Goal: Transaction & Acquisition: Purchase product/service

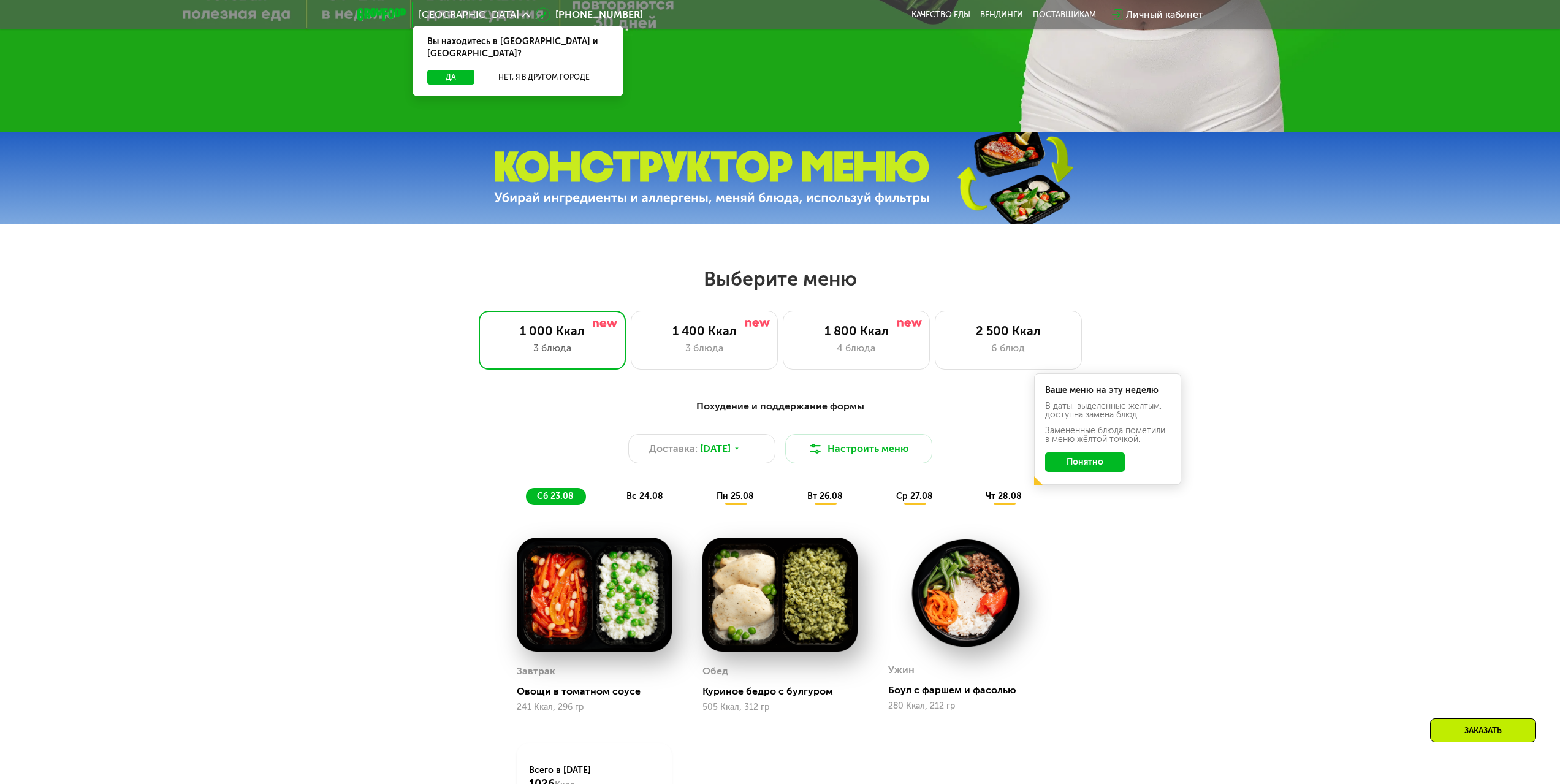
scroll to position [797, 0]
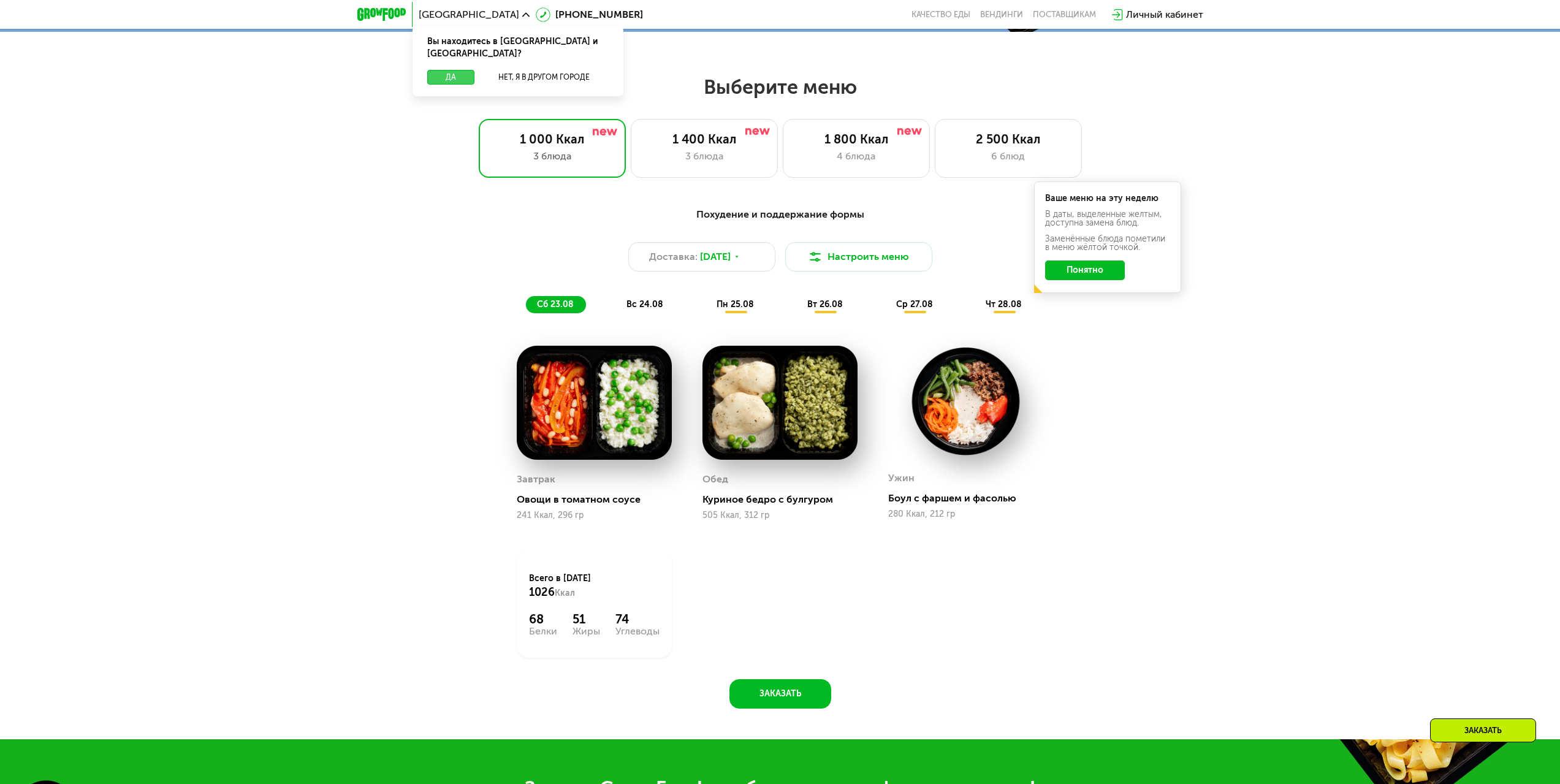
click at [455, 70] on button "Да" at bounding box center [450, 77] width 47 height 14
click at [677, 164] on div "3 блюда" at bounding box center [704, 156] width 121 height 14
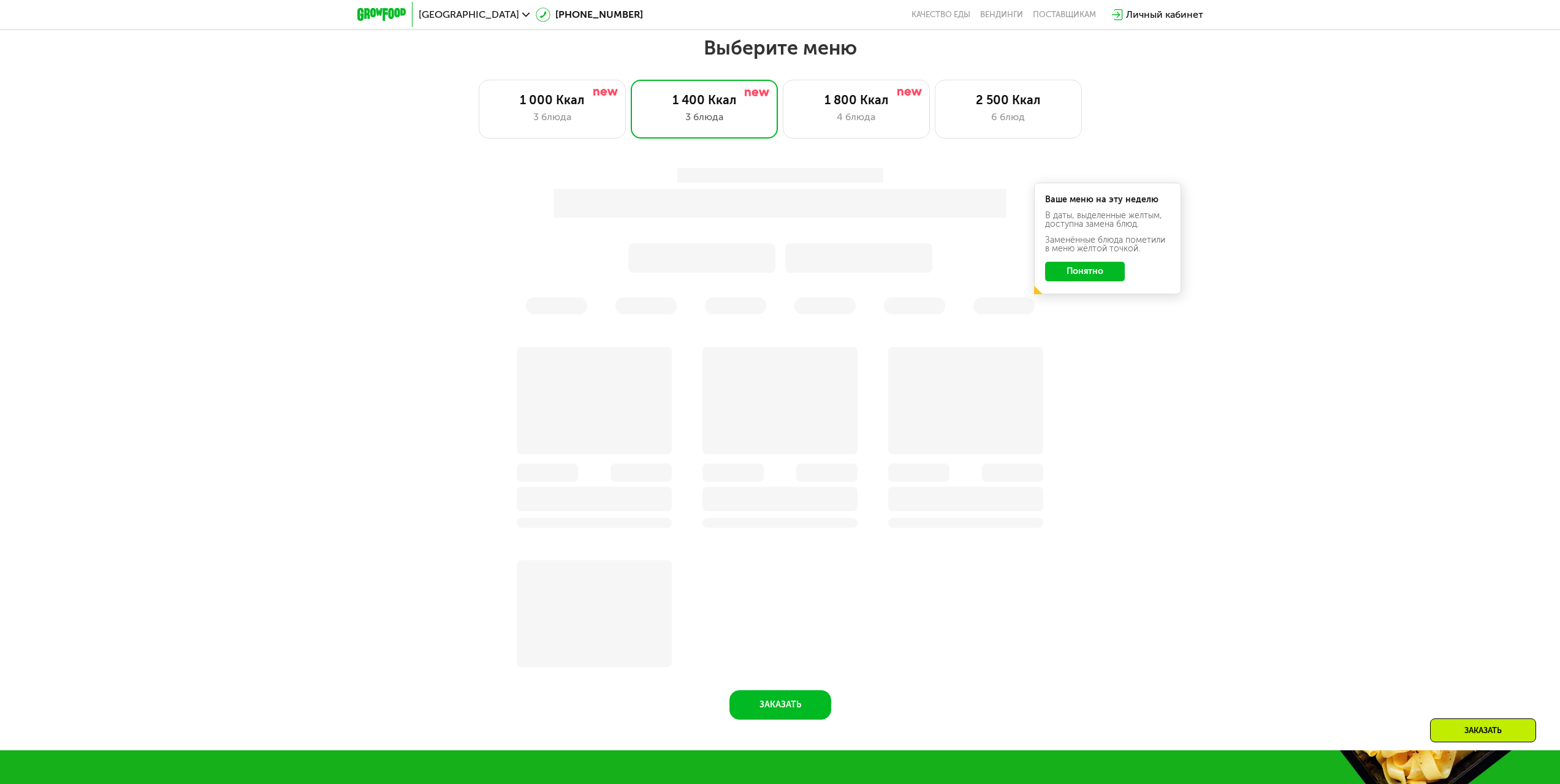
scroll to position [858, 0]
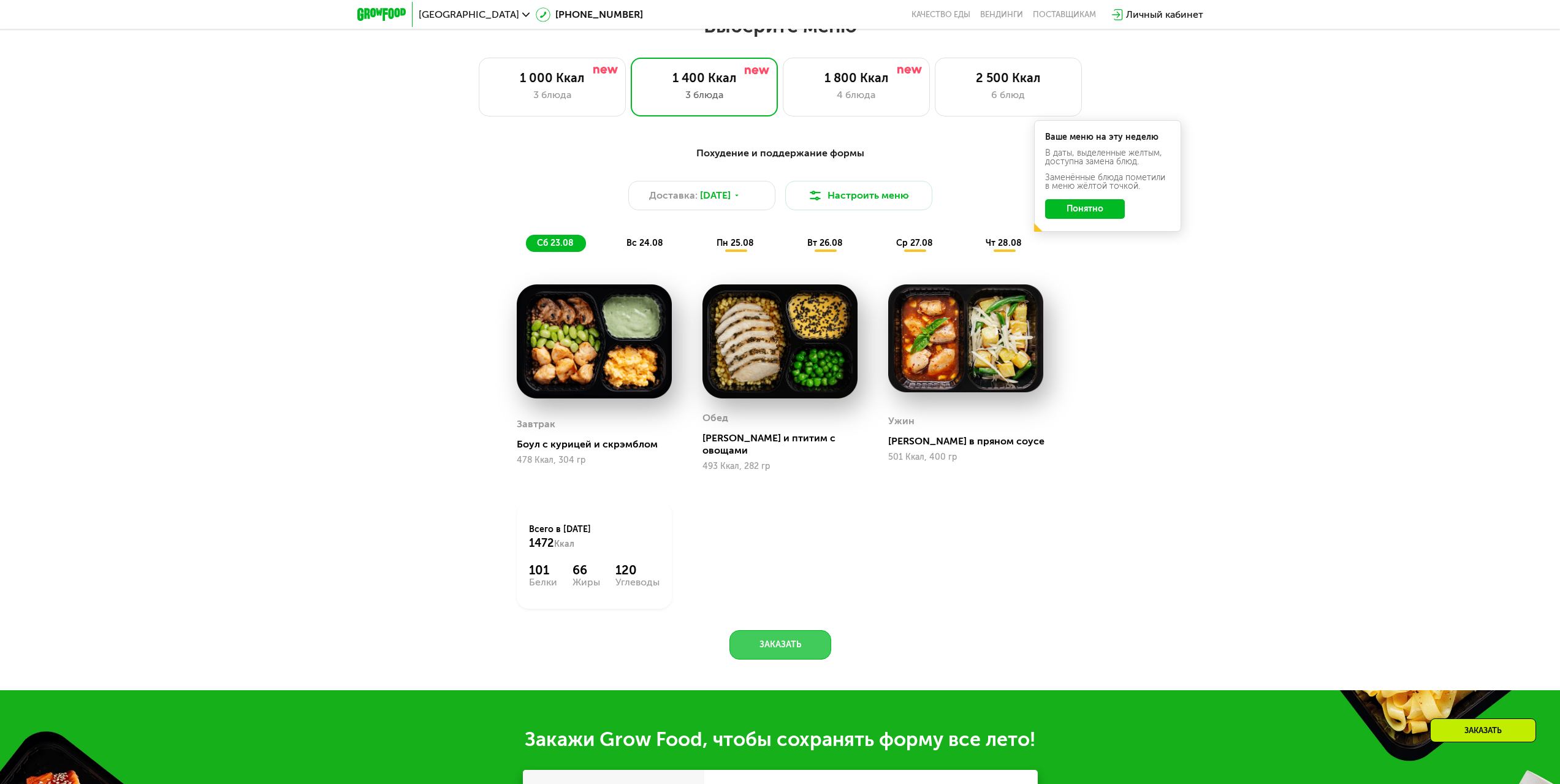
click at [791, 635] on button "Заказать" at bounding box center [780, 645] width 102 height 30
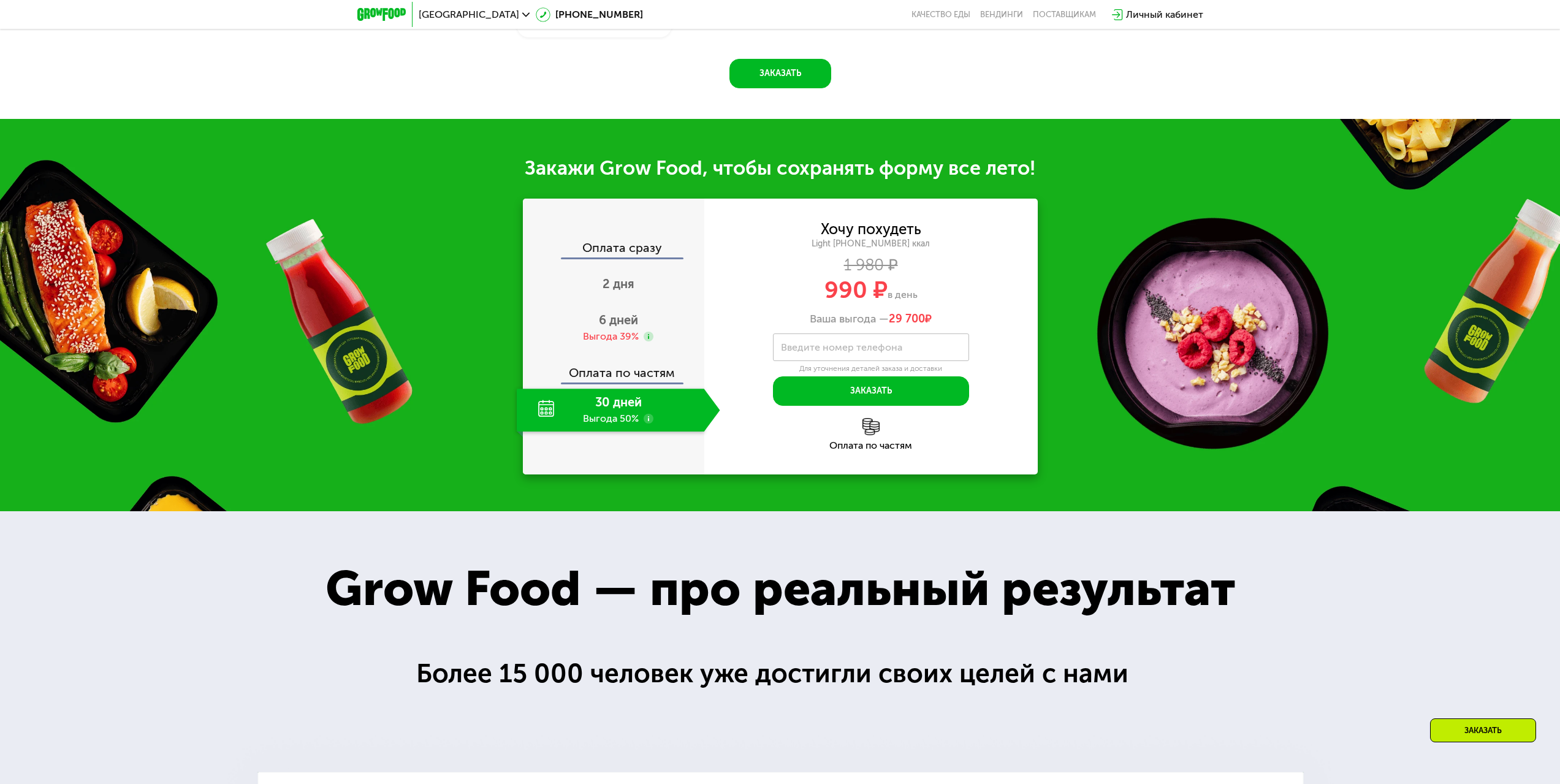
scroll to position [1540, 0]
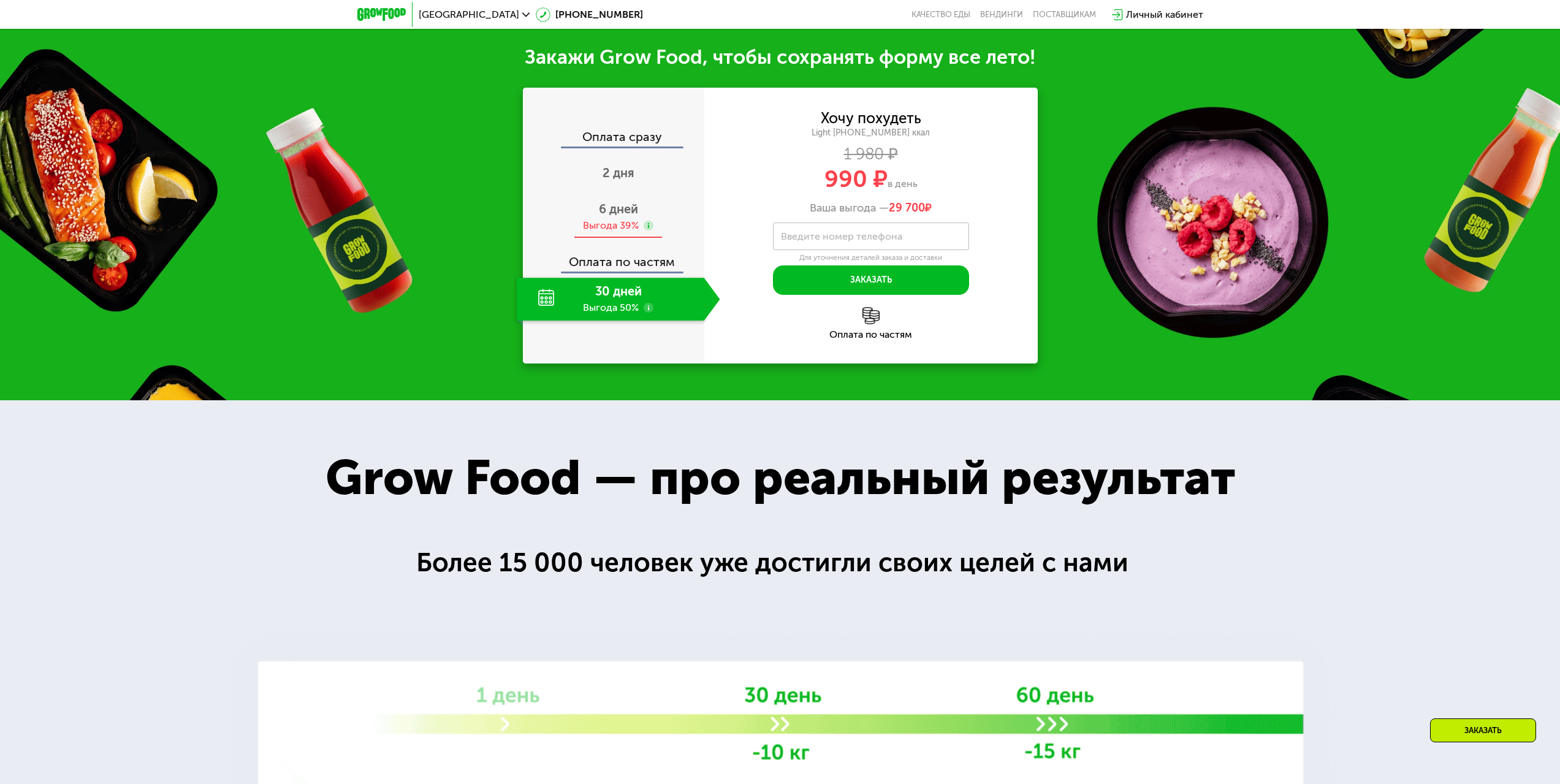
click at [618, 205] on span "6 дней" at bounding box center [618, 209] width 39 height 14
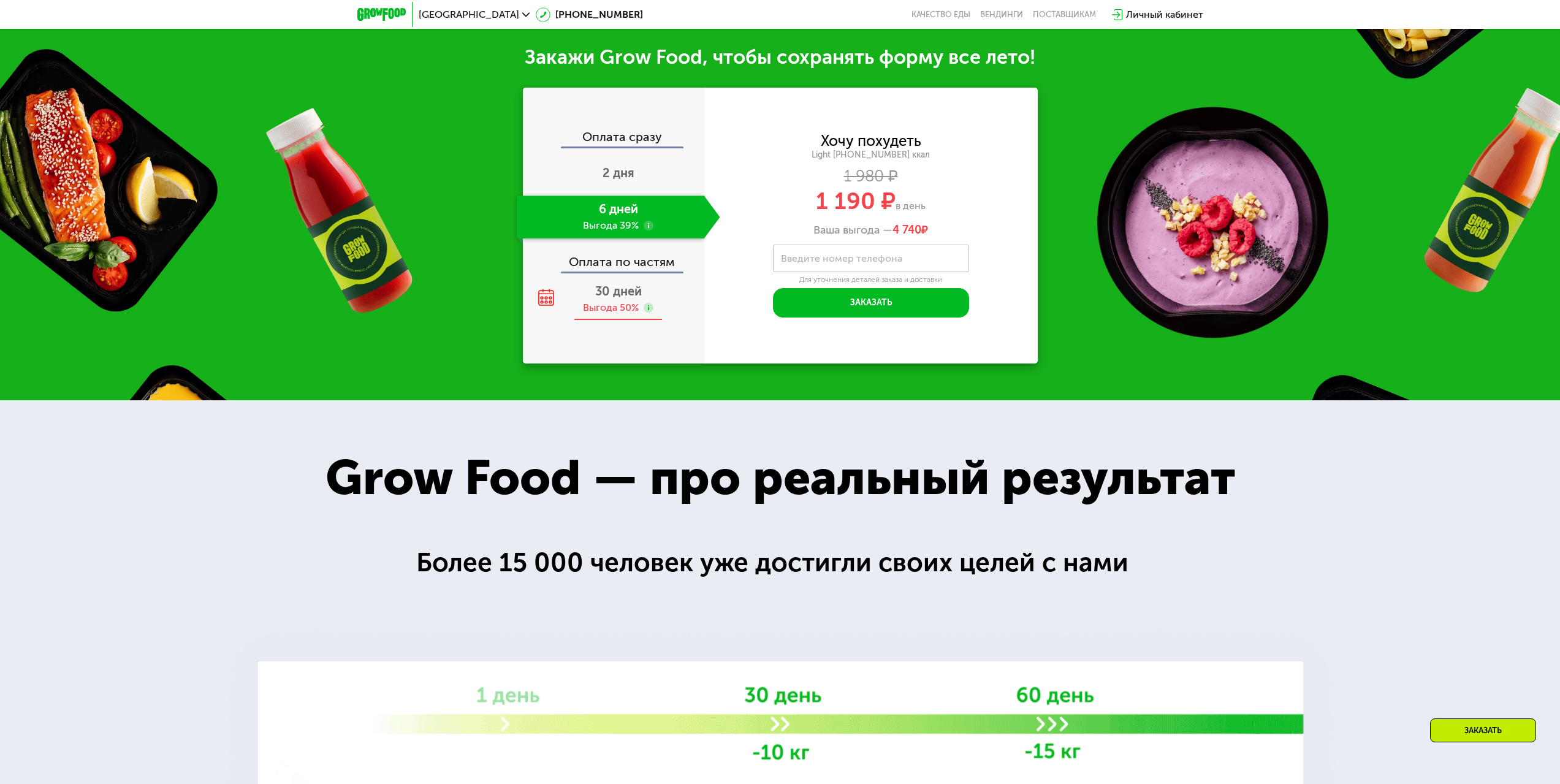
click at [619, 285] on span "30 дней" at bounding box center [619, 291] width 46 height 14
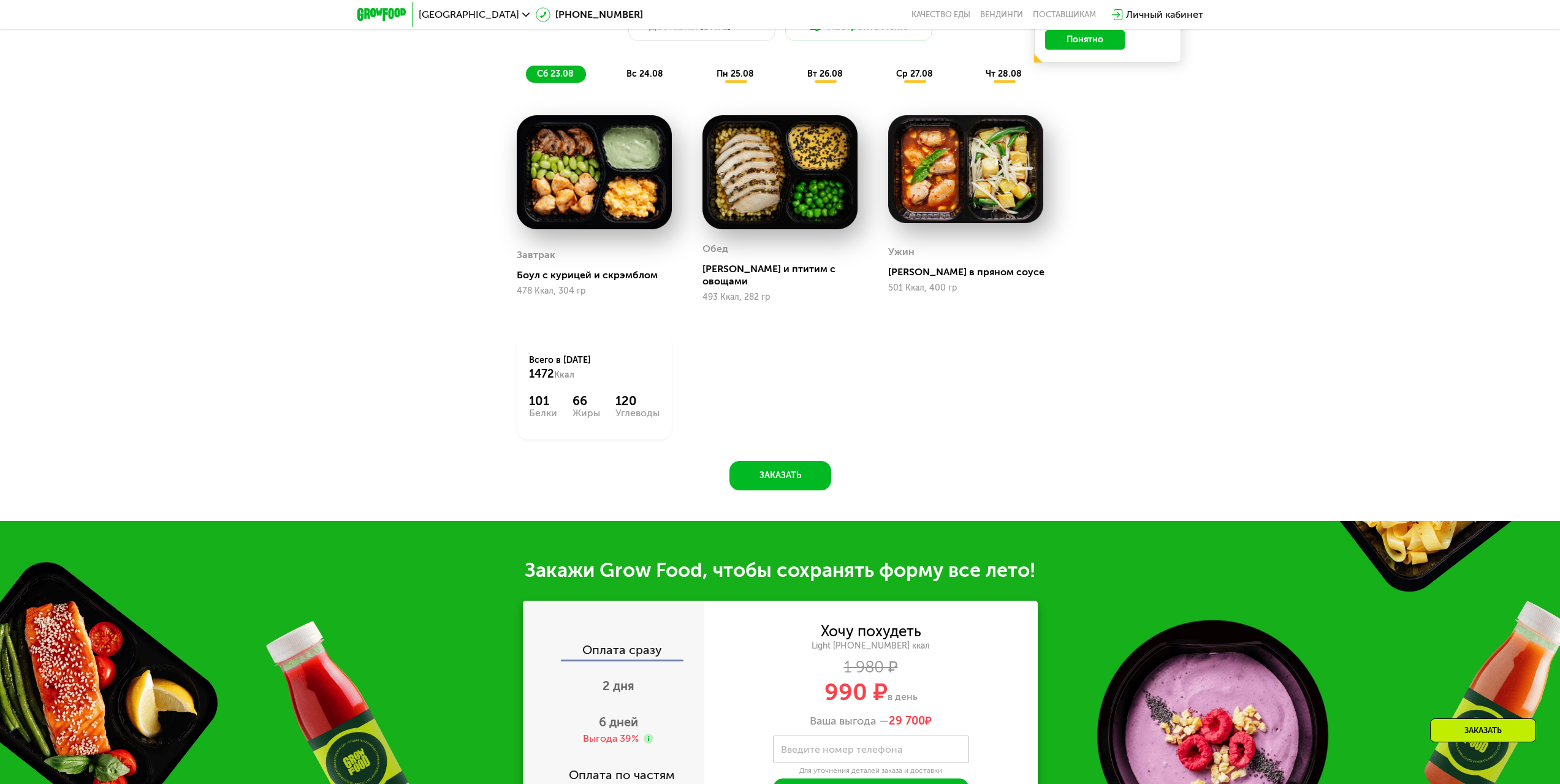
scroll to position [1349, 0]
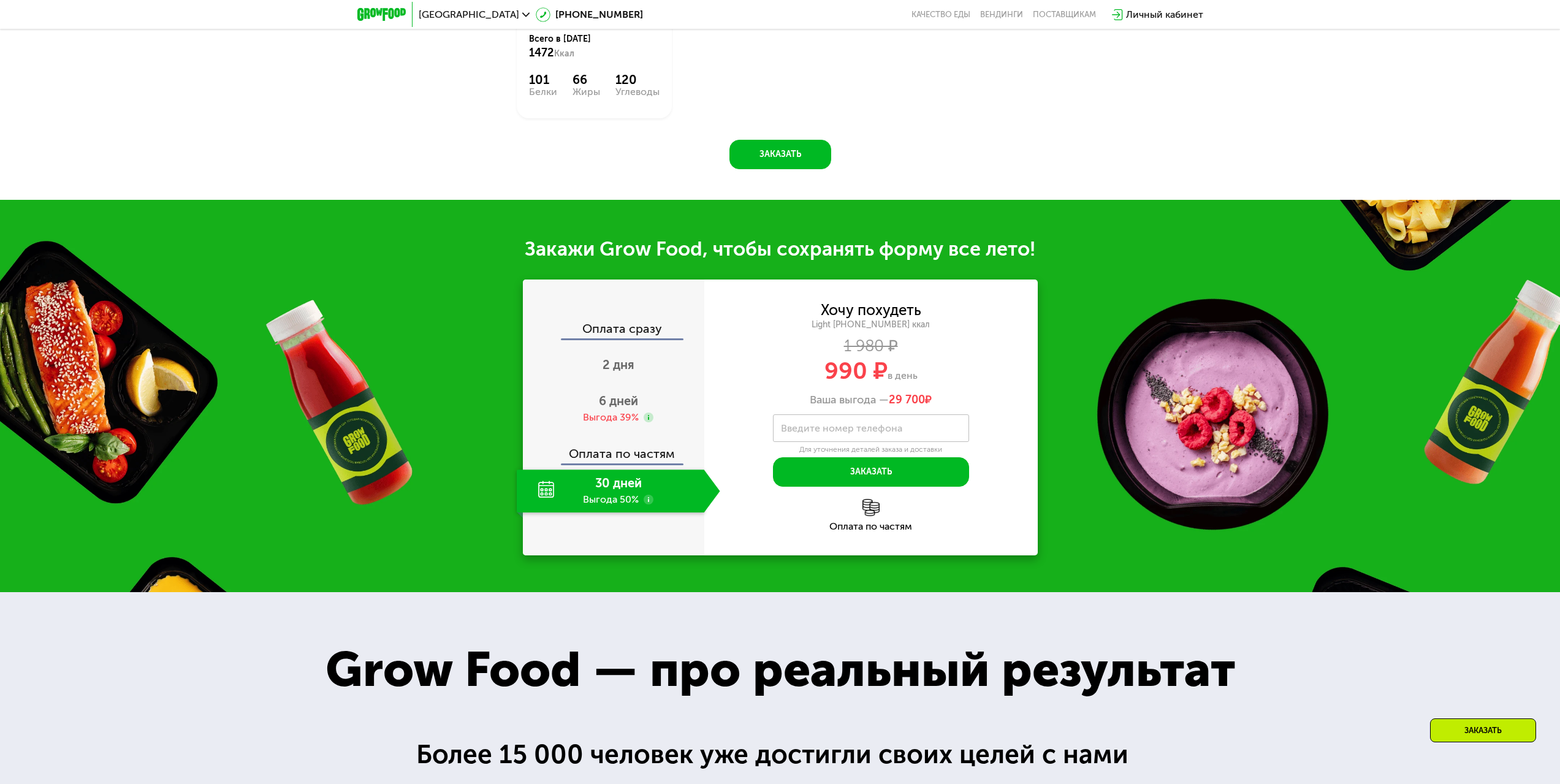
click at [611, 477] on div "30 дней Выгода 50%" at bounding box center [610, 491] width 188 height 43
click at [609, 363] on span "2 дня" at bounding box center [618, 364] width 32 height 14
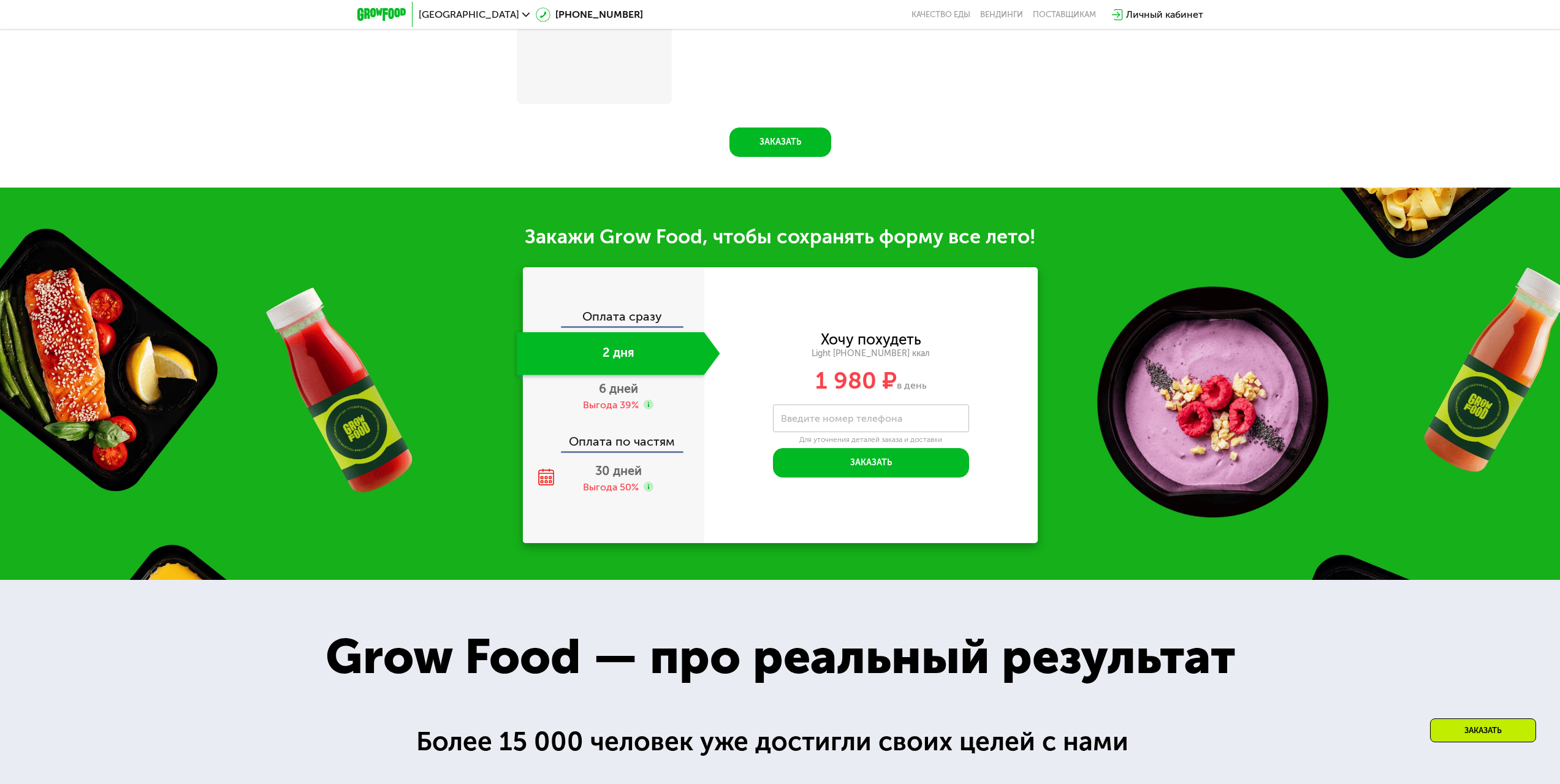
click at [605, 321] on div "Оплата сразу" at bounding box center [614, 317] width 180 height 16
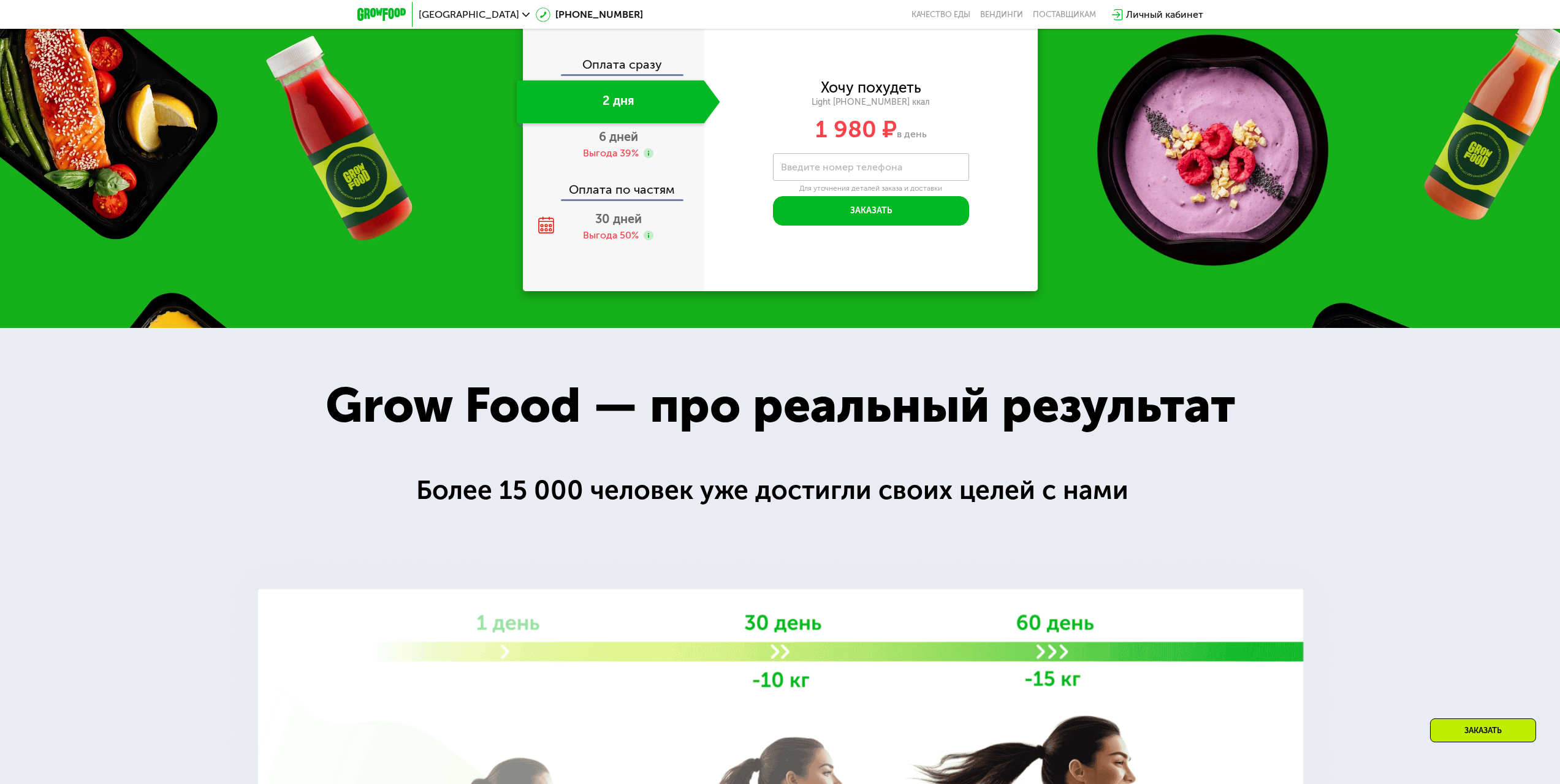
scroll to position [1349, 0]
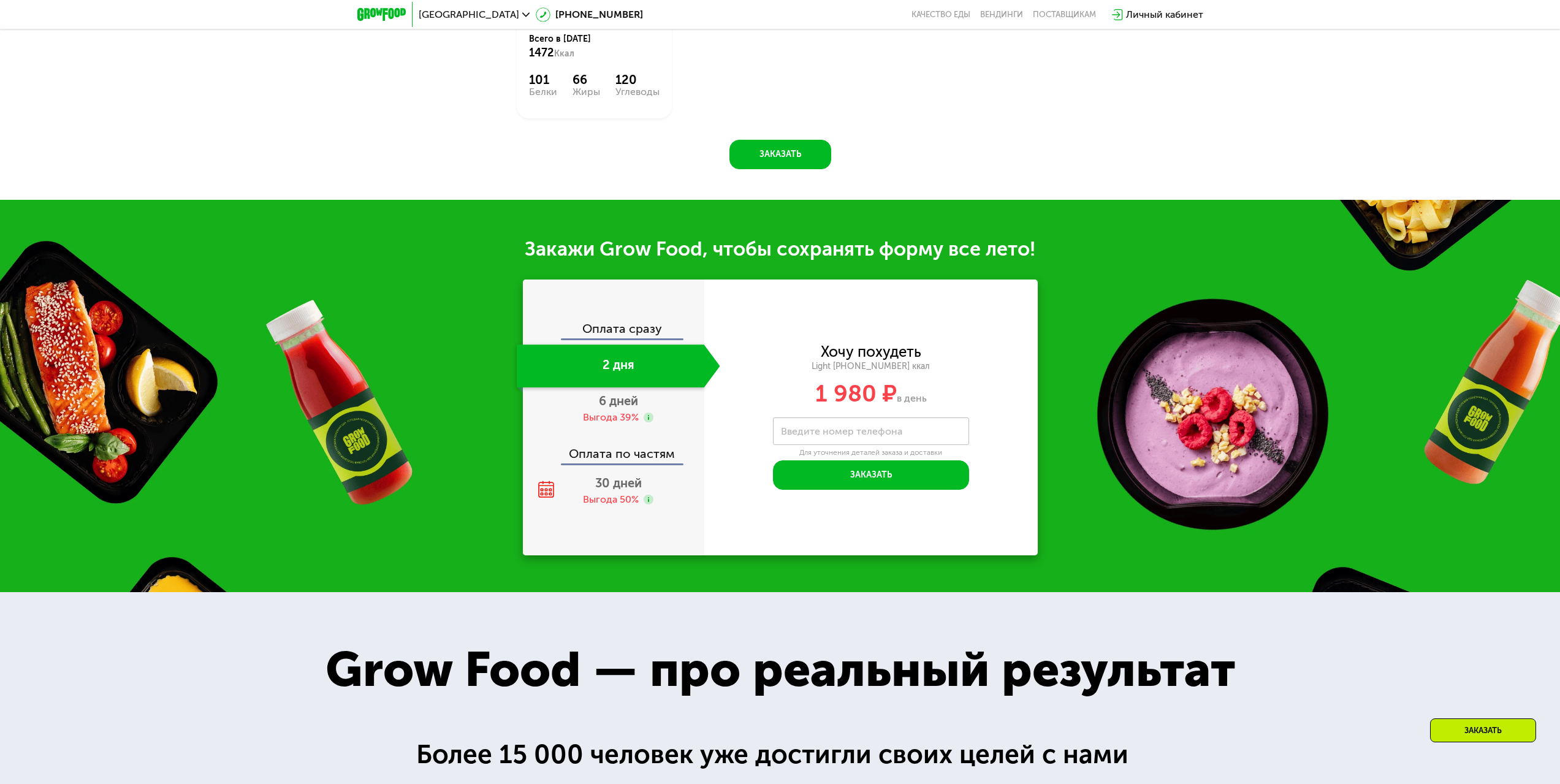
click at [599, 310] on div "Оплата сразу 2 дня 6 дней Выгода 39% Оплата по частям 30 дней Выгода 50%" at bounding box center [613, 417] width 182 height 276
click at [608, 323] on div "Оплата сразу" at bounding box center [614, 330] width 180 height 16
click at [605, 357] on div "2 дня" at bounding box center [610, 366] width 188 height 43
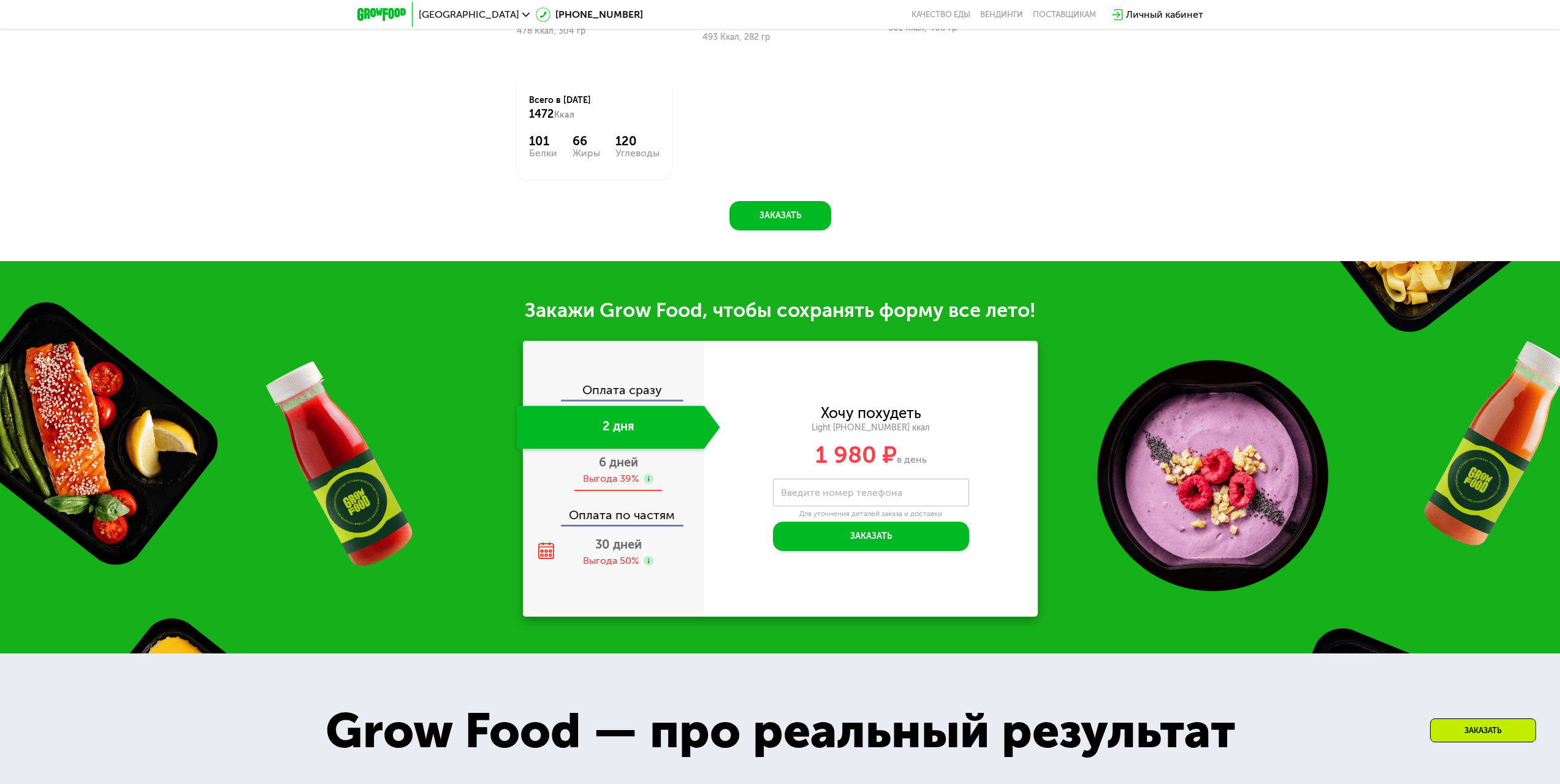
click at [616, 472] on div "Выгода 39%" at bounding box center [611, 479] width 56 height 13
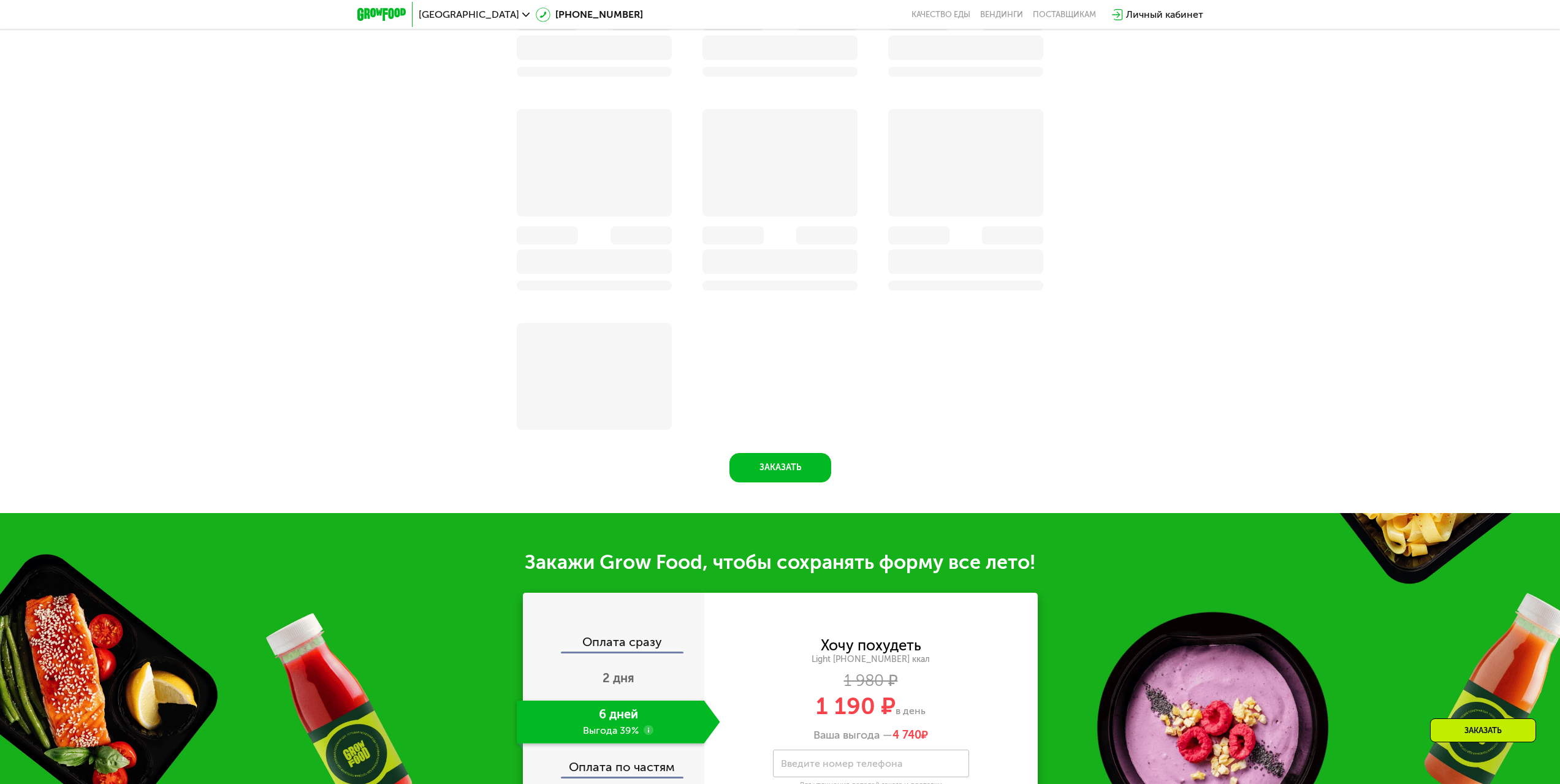
scroll to position [1287, 0]
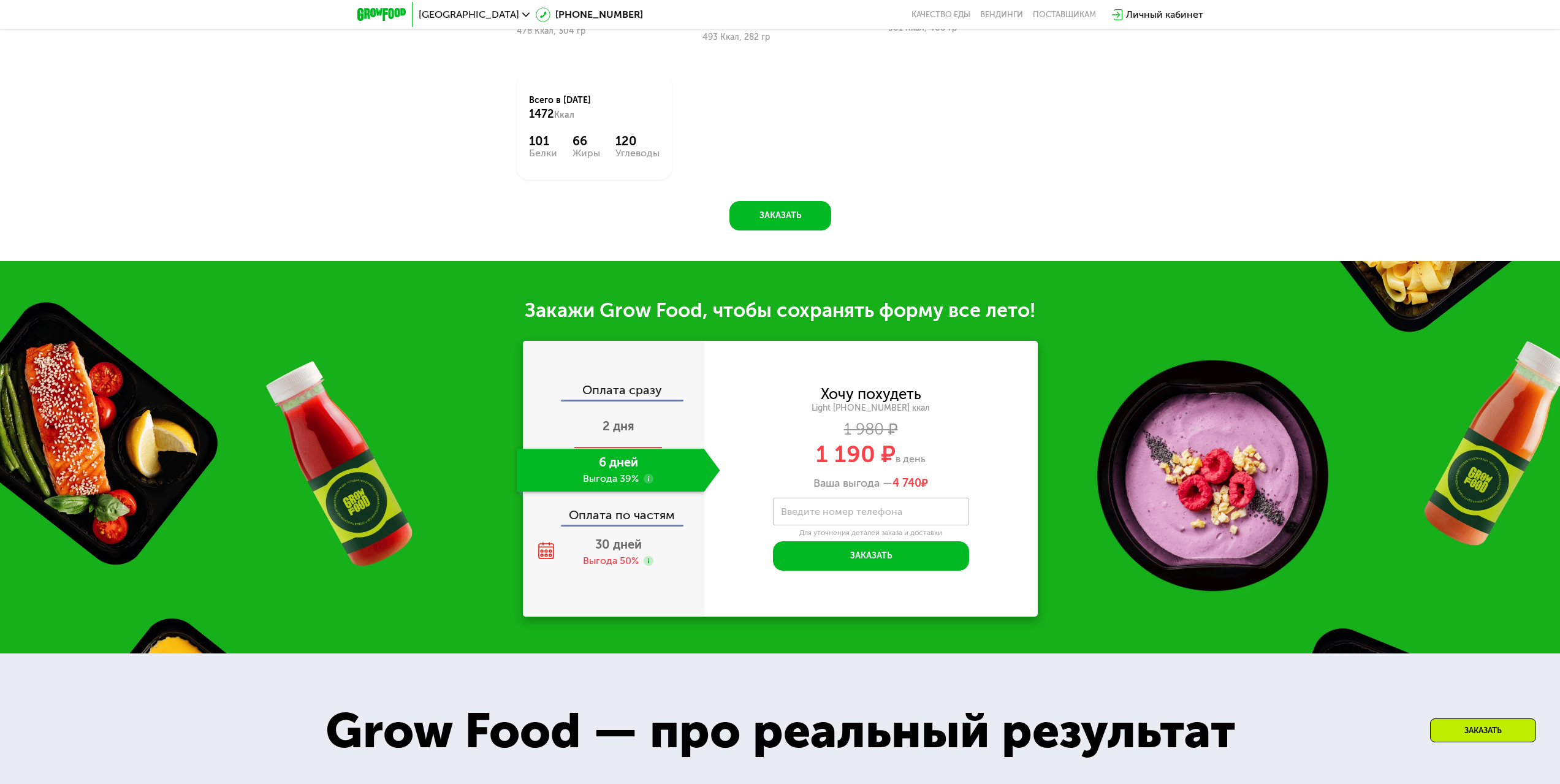
click at [621, 428] on div "2 дня" at bounding box center [619, 427] width 204 height 43
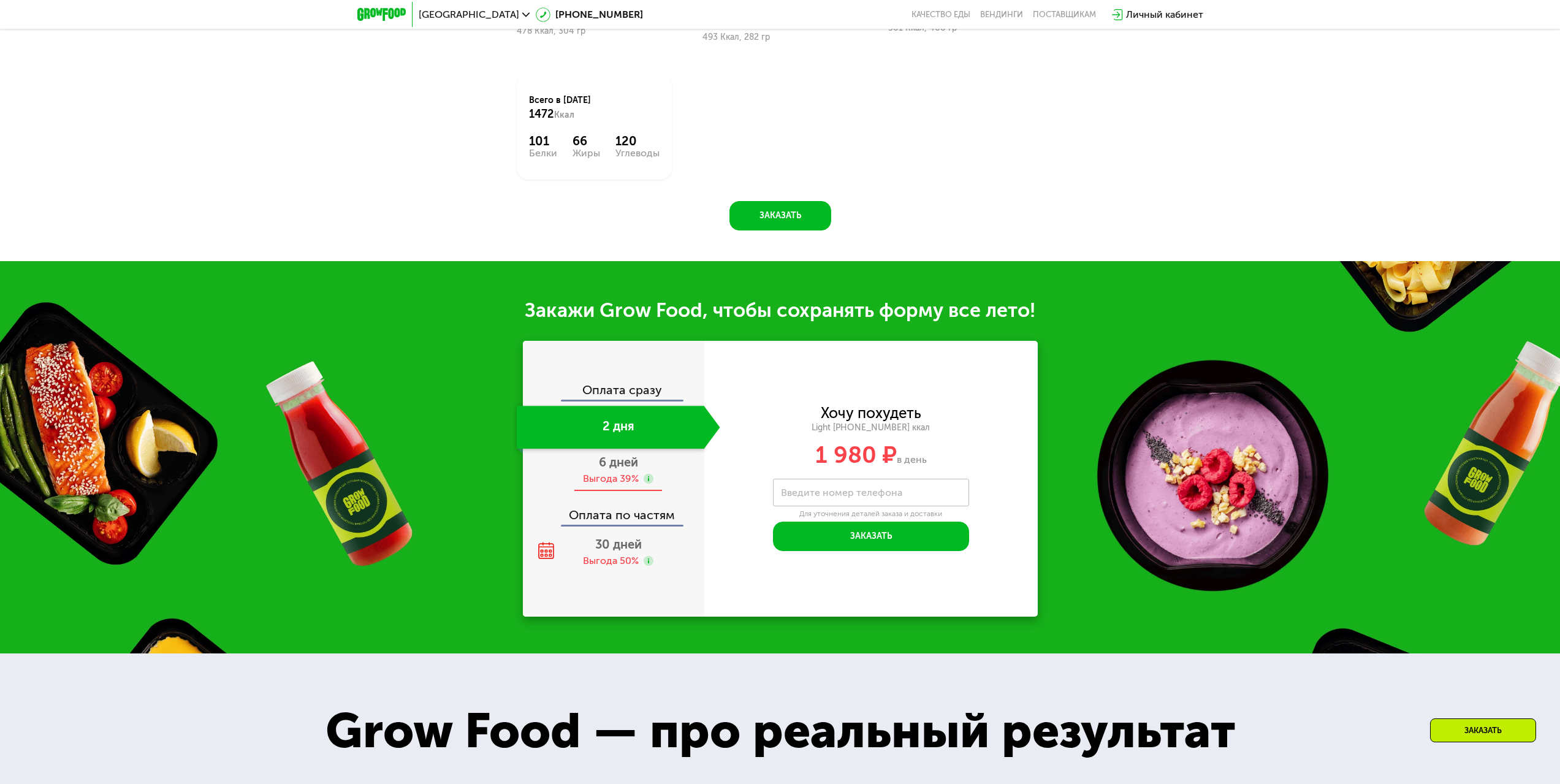
click at [596, 462] on div "6 дней Выгода 39%" at bounding box center [619, 469] width 204 height 43
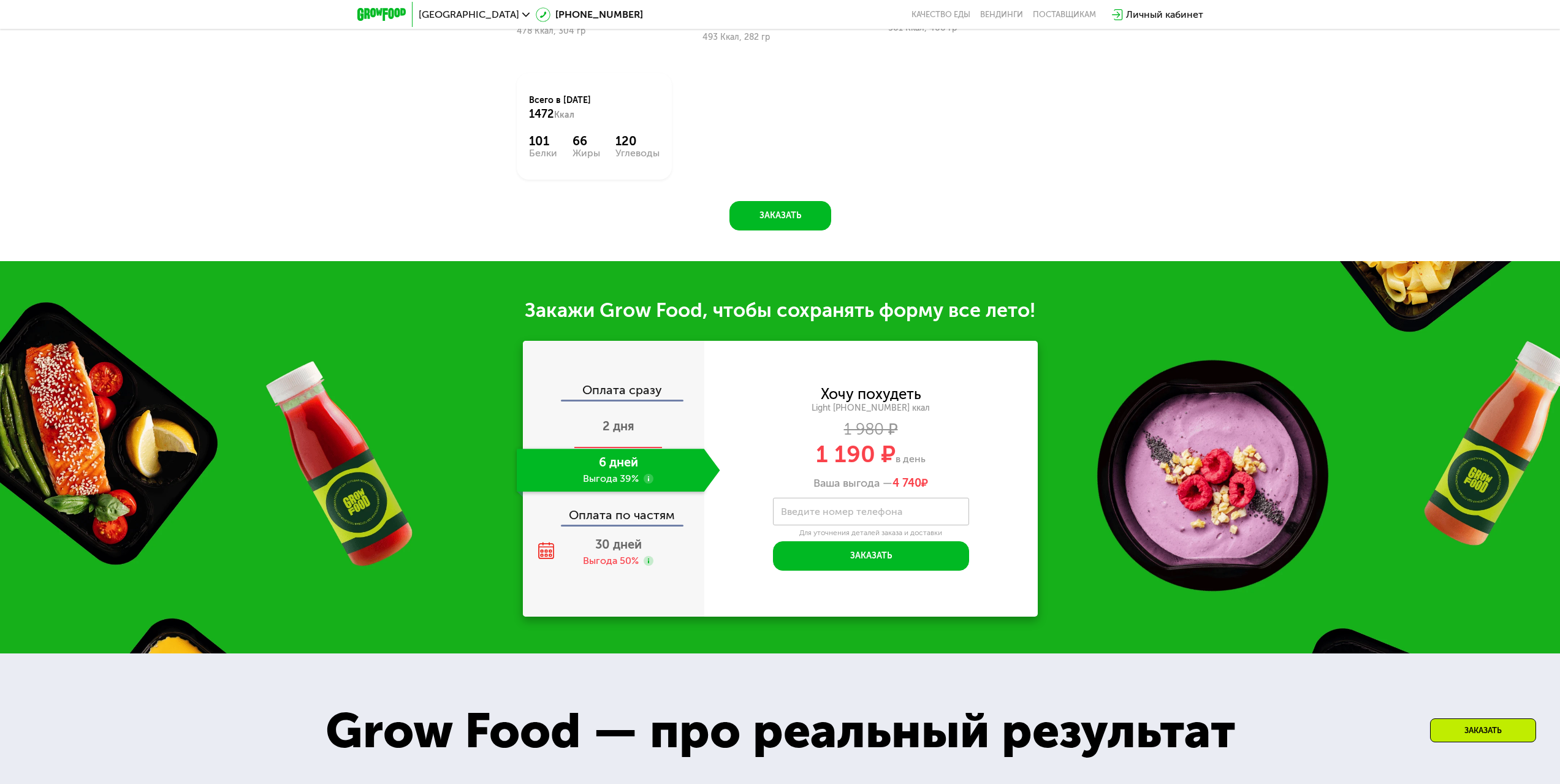
click at [606, 419] on span "2 дня" at bounding box center [618, 425] width 32 height 14
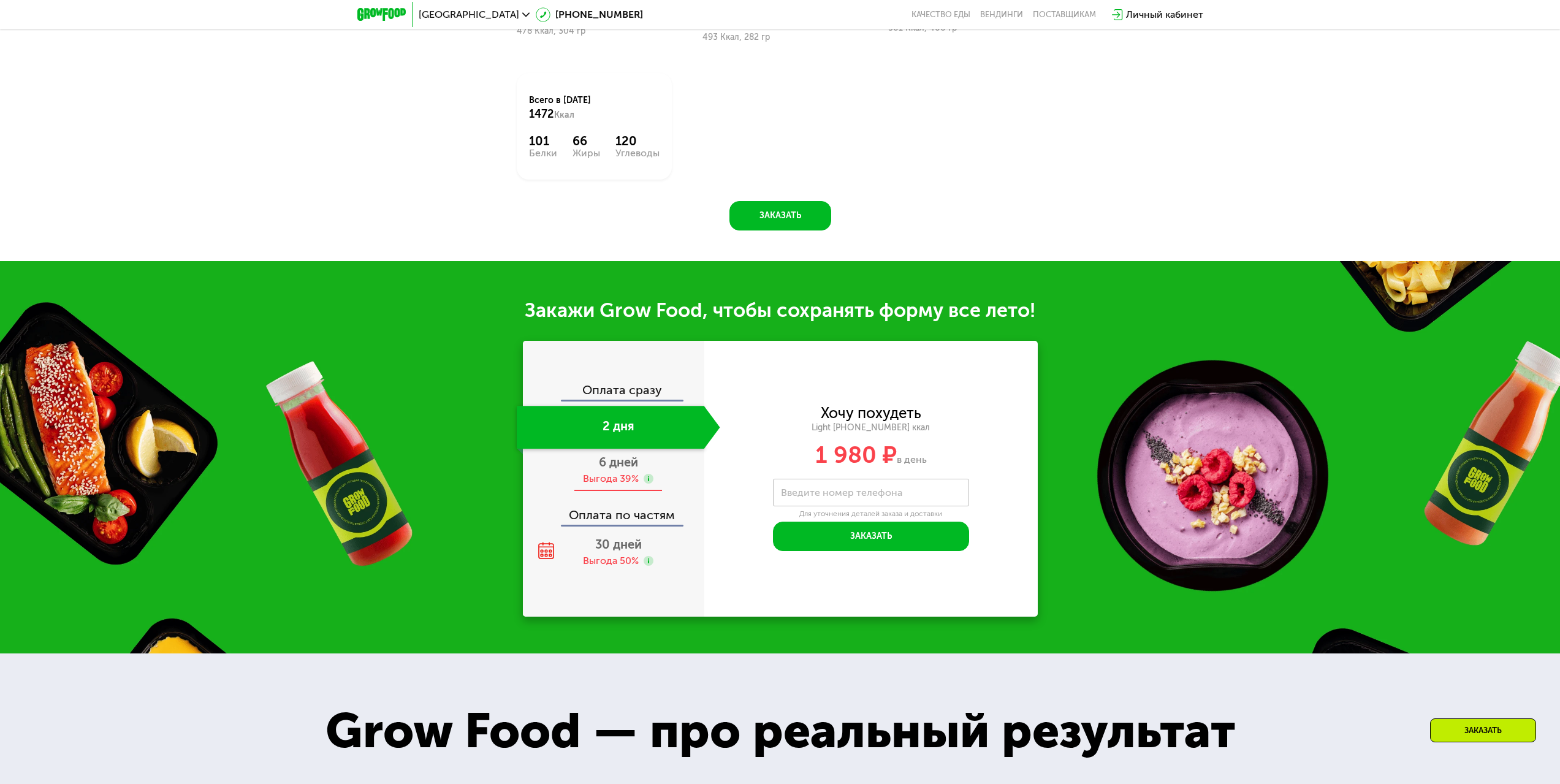
click at [606, 455] on span "6 дней" at bounding box center [618, 462] width 39 height 14
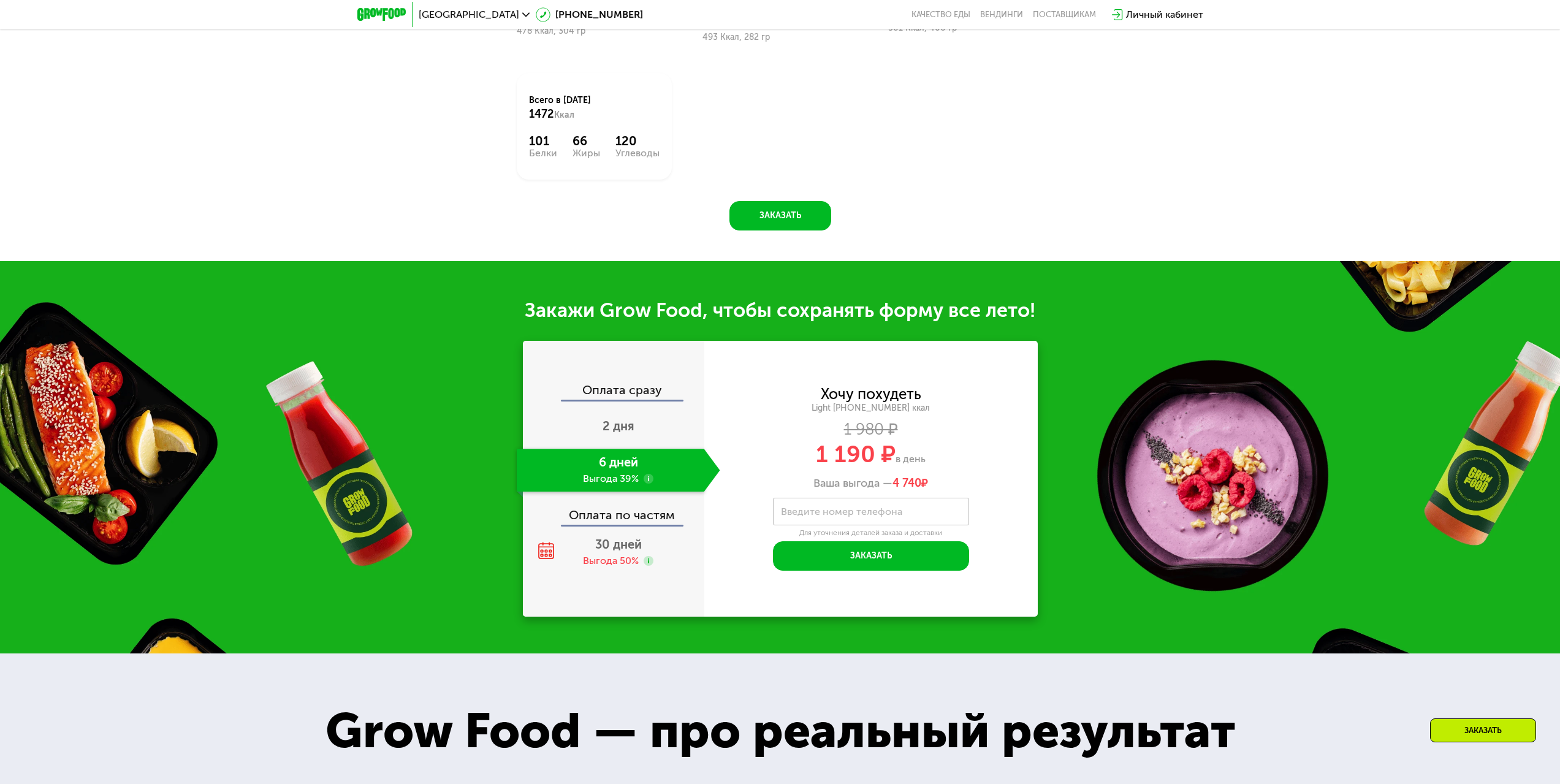
click at [598, 508] on div "Оплата по частям" at bounding box center [614, 510] width 180 height 28
click at [599, 537] on span "30 дней" at bounding box center [619, 544] width 46 height 14
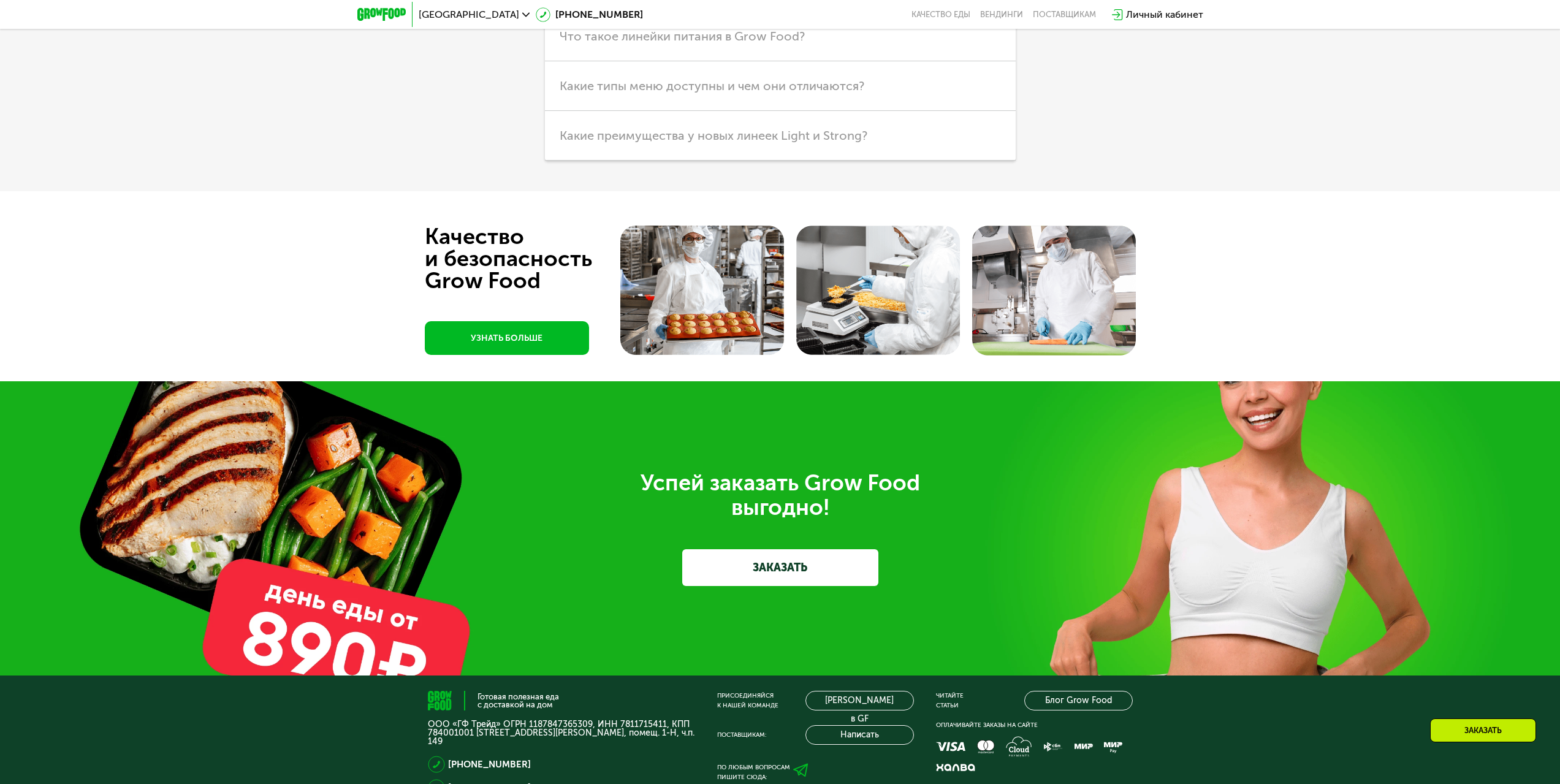
scroll to position [3861, 0]
